Goal: Task Accomplishment & Management: Complete application form

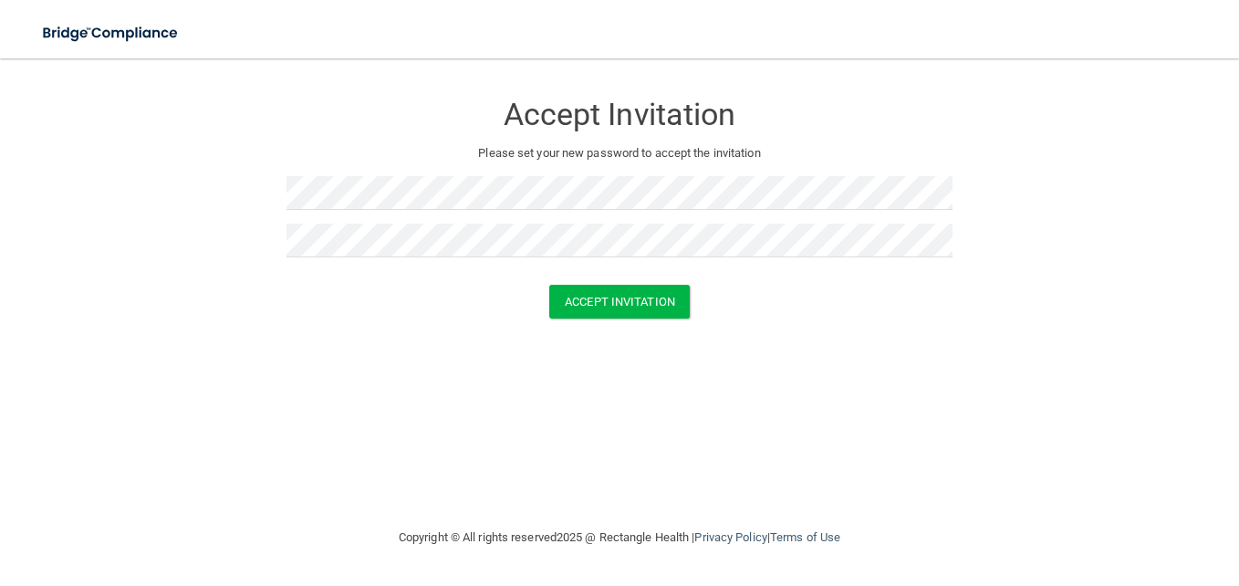
click at [742, 399] on div "Accept Invitation Please set your new password to accept the invitation Accept …" at bounding box center [620, 293] width 1166 height 432
click at [592, 306] on button "Accept Invitation" at bounding box center [619, 302] width 141 height 34
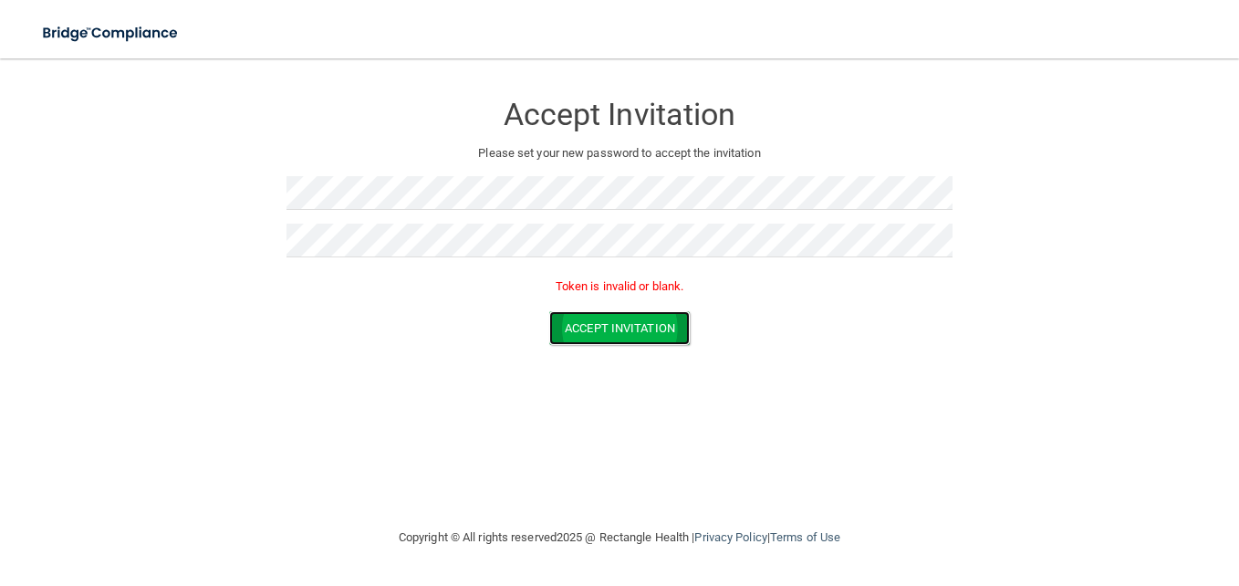
click at [573, 333] on button "Accept Invitation" at bounding box center [619, 328] width 141 height 34
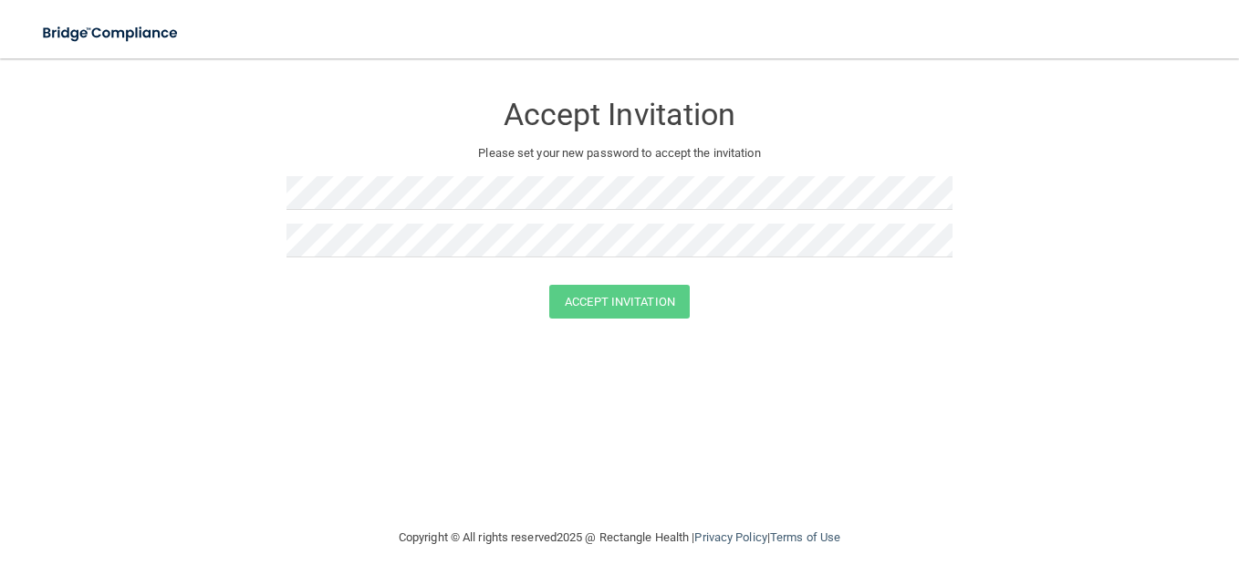
click at [247, 272] on form "Accept Invitation Please set your new password to accept the invitation Accept …" at bounding box center [620, 209] width 1166 height 264
click at [753, 392] on div "Accept Invitation Please set your new password to accept the invitation Accept …" at bounding box center [620, 293] width 1166 height 432
click at [633, 294] on button "Accept Invitation" at bounding box center [619, 302] width 141 height 34
click at [680, 456] on div "Accept Invitation Please set your new password to accept the invitation Accept …" at bounding box center [620, 293] width 1166 height 432
click at [617, 295] on button "Accept Invitation" at bounding box center [619, 302] width 141 height 34
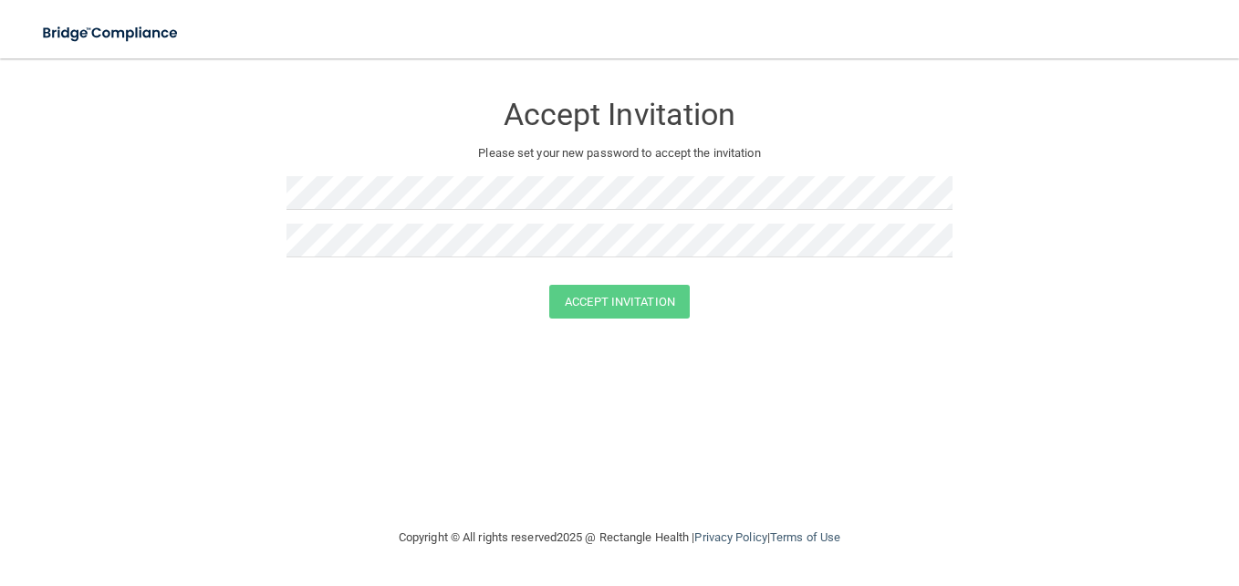
click at [469, 354] on div "Accept Invitation Please set your new password to accept the invitation Accept …" at bounding box center [620, 293] width 1166 height 432
click at [666, 299] on button "Accept Invitation" at bounding box center [619, 302] width 141 height 34
